Goal: Task Accomplishment & Management: Manage account settings

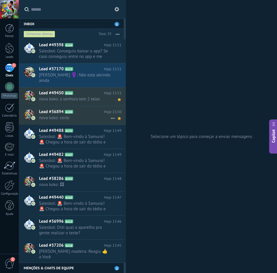
scroll to position [6, 0]
click at [89, 79] on span "[PERSON_NAME] ‍♀️: Não está abrindo ainda" at bounding box center [75, 77] width 72 height 11
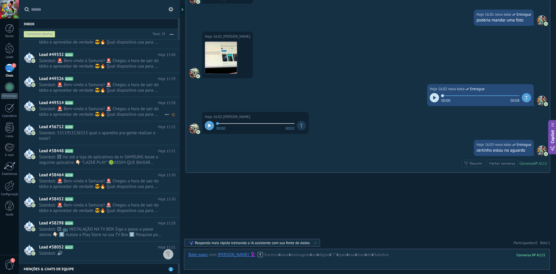
scroll to position [515, 0]
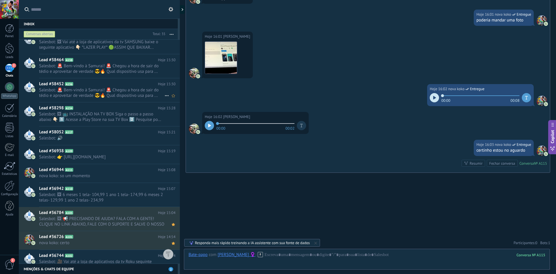
click at [116, 98] on span "Salesbot: 🚨 Bem-vindo à Samurai! 🚨 Chegou a hora de sair do tédio e aproveitar …" at bounding box center [101, 92] width 125 height 11
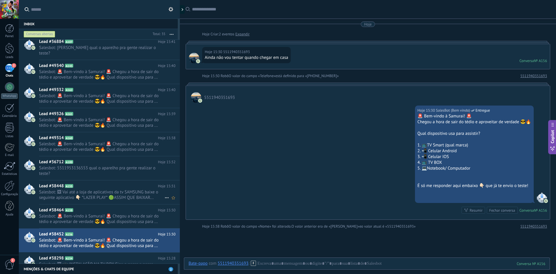
click at [87, 190] on span "Salesbot: 🖼 Vai até a loja de aplicativos da tv SAMSUNG baixe o seguinte aplica…" at bounding box center [101, 194] width 125 height 11
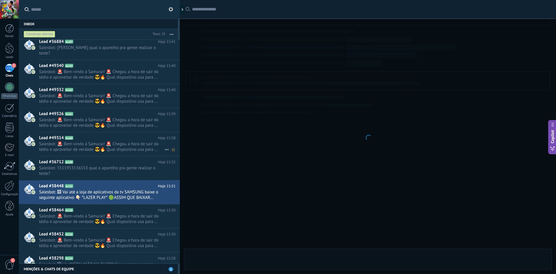
click at [102, 143] on span "Salesbot: 🚨 Bem-vindo à Samurai! 🚨 Chegou a hora de sair do tédio e aproveitar …" at bounding box center [101, 146] width 125 height 11
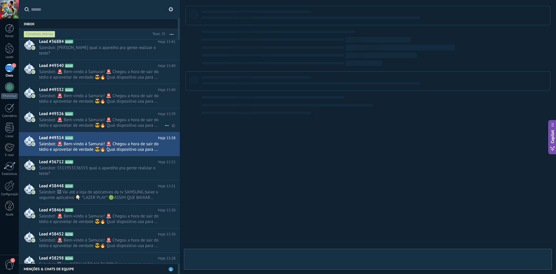
click at [97, 117] on span "Salesbot: 🚨 Bem-vindo à Samurai! 🚨 Chegou a hora de sair do tédio e aproveitar …" at bounding box center [101, 122] width 125 height 11
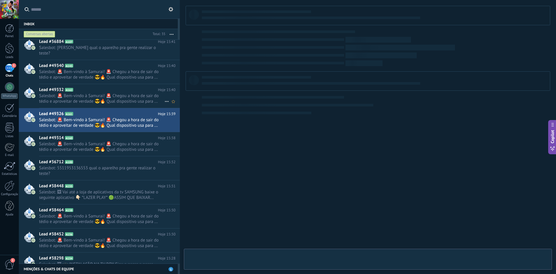
click at [91, 94] on span "Salesbot: 🚨 Bem-vindo à Samurai! 🚨 Chegou a hora de sair do tédio e aproveitar …" at bounding box center [101, 98] width 125 height 11
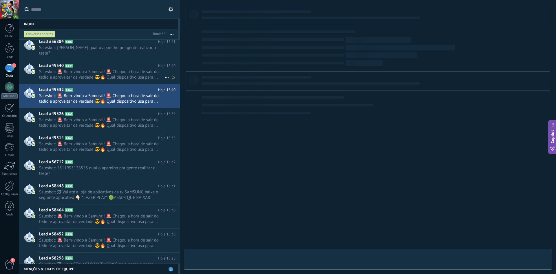
click at [93, 69] on span "Salesbot: 🚨 Bem-vindo à Samurai! 🚨 Chegou a hora de sair do tédio e aproveitar …" at bounding box center [101, 74] width 125 height 11
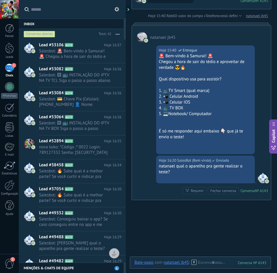
click at [46, 34] on div "Conversas abertas" at bounding box center [40, 34] width 32 height 7
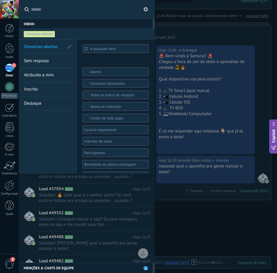
click at [47, 61] on span "Sem resposta" at bounding box center [36, 61] width 25 height 6
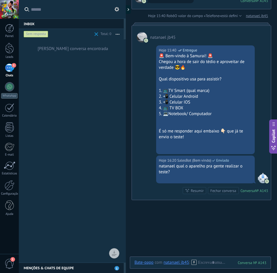
click at [115, 270] on div "Menções & Chats de equipe 1" at bounding box center [71, 268] width 105 height 10
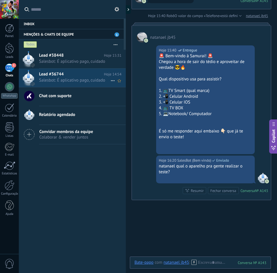
click at [63, 83] on div "Lead #36744 Hoje 14:54 Salesbot: É aplicativo pago, cuidado" at bounding box center [82, 78] width 87 height 18
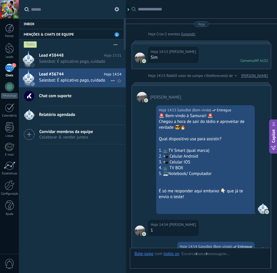
scroll to position [264, 0]
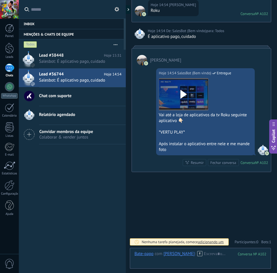
click at [12, 72] on div "1" at bounding box center [9, 68] width 9 height 8
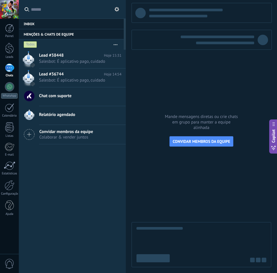
click at [11, 65] on div "1" at bounding box center [9, 68] width 9 height 8
click at [30, 20] on div "Inbox 0" at bounding box center [71, 24] width 105 height 10
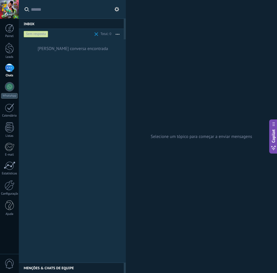
click at [95, 35] on span at bounding box center [97, 34] width 4 height 4
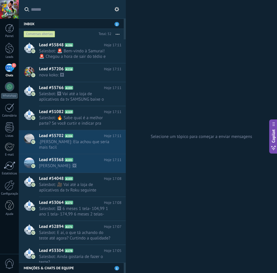
drag, startPoint x: 118, startPoint y: 26, endPoint x: 154, endPoint y: 27, distance: 35.9
click at [159, 17] on div "Selecione um tópico para começar a enviar mensagens" at bounding box center [201, 136] width 151 height 273
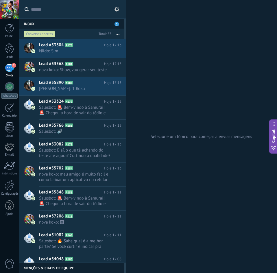
click at [205, 93] on div "Selecione um tópico para começar a enviar mensagens" at bounding box center [201, 136] width 151 height 273
click at [73, 90] on span "[PERSON_NAME]: 1 Roku" at bounding box center [75, 89] width 72 height 6
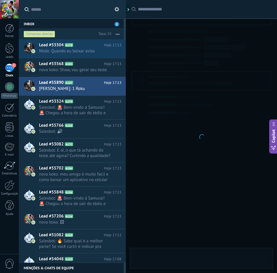
scroll to position [97, 0]
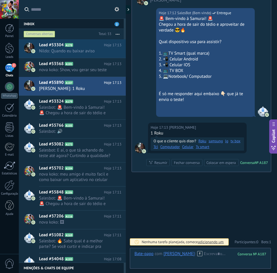
click at [205, 141] on link "Roku" at bounding box center [203, 141] width 8 height 6
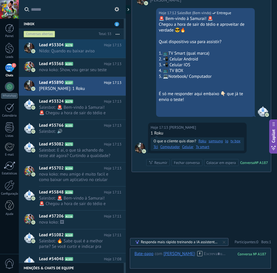
click at [200, 142] on link "Roku" at bounding box center [203, 141] width 8 height 6
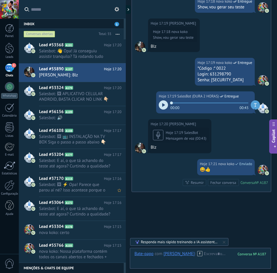
scroll to position [455, 0]
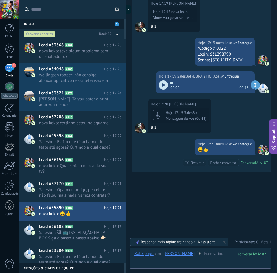
click at [114, 10] on button at bounding box center [116, 9] width 7 height 7
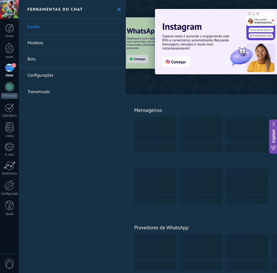
click at [60, 61] on link "Bots" at bounding box center [72, 59] width 107 height 16
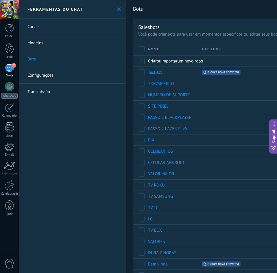
click at [70, 77] on link "Configurações" at bounding box center [72, 75] width 107 height 16
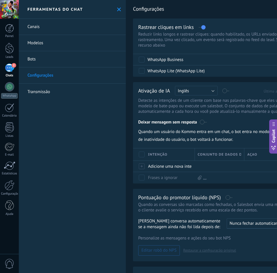
click at [202, 27] on label at bounding box center [202, 27] width 7 height 0
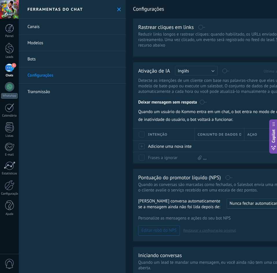
click at [10, 70] on div "1" at bounding box center [9, 68] width 9 height 8
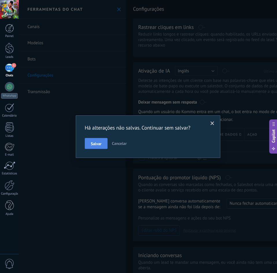
click at [94, 146] on span "Salvar" at bounding box center [96, 144] width 11 height 4
